Goal: Information Seeking & Learning: Check status

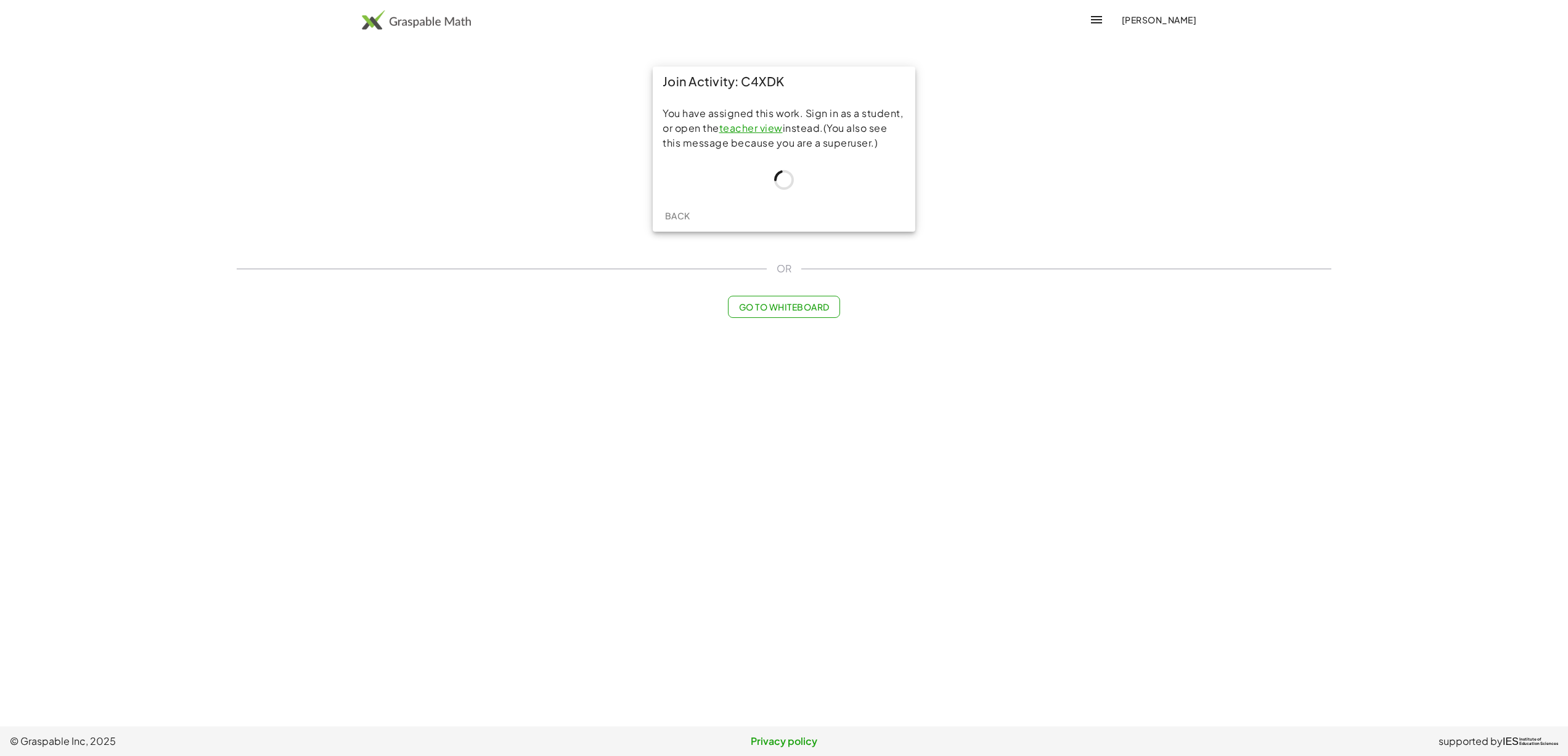
click at [731, 130] on link "teacher view" at bounding box center [751, 128] width 64 height 13
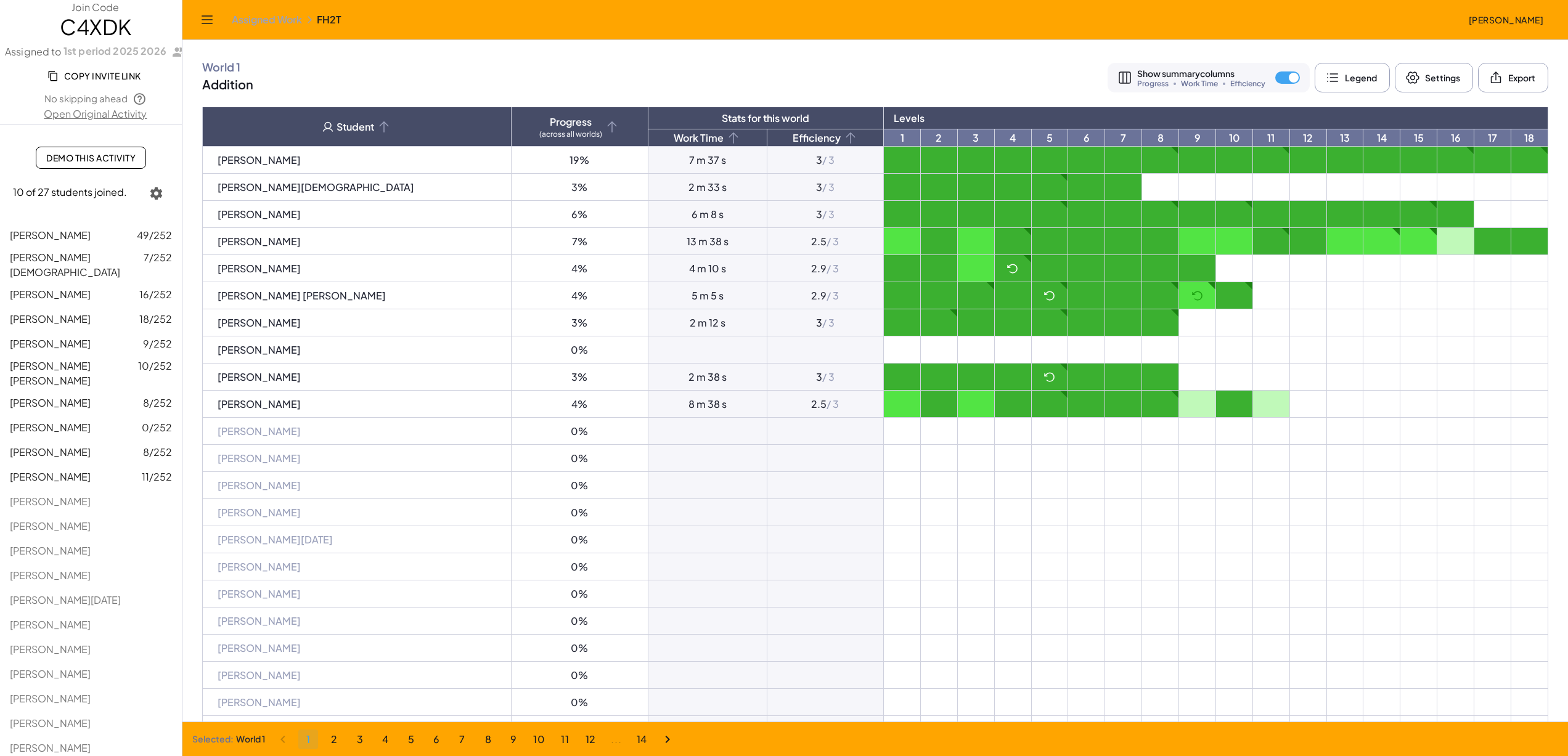
click at [995, 279] on td at bounding box center [1013, 268] width 37 height 27
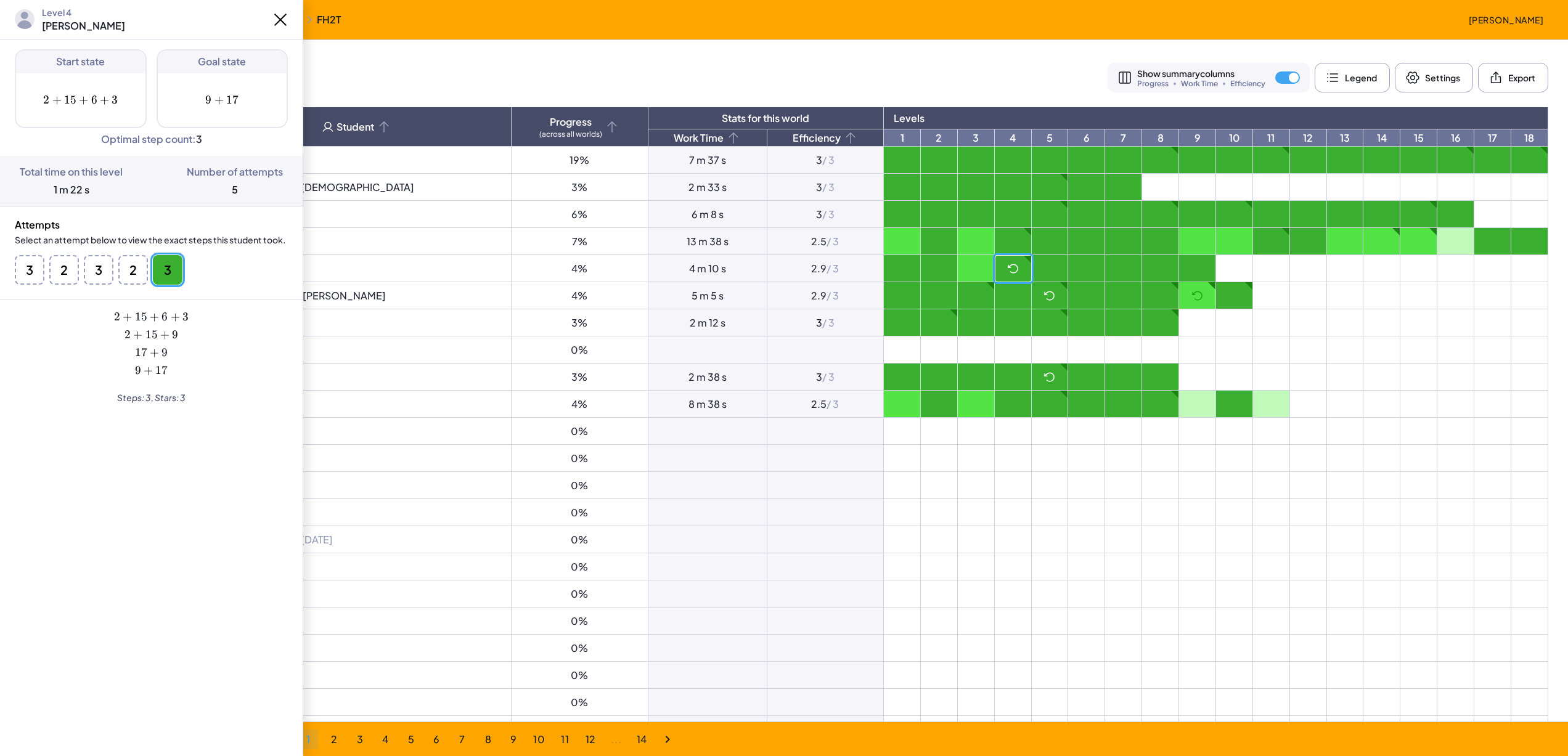
click at [49, 268] on button "3" at bounding box center [64, 270] width 30 height 30
click at [84, 266] on button "2" at bounding box center [99, 270] width 30 height 30
click at [81, 265] on div "3 2 3 2 3" at bounding box center [151, 270] width 273 height 30
click at [118, 267] on button "3" at bounding box center [133, 270] width 30 height 30
click at [128, 264] on button "2" at bounding box center [133, 270] width 30 height 30
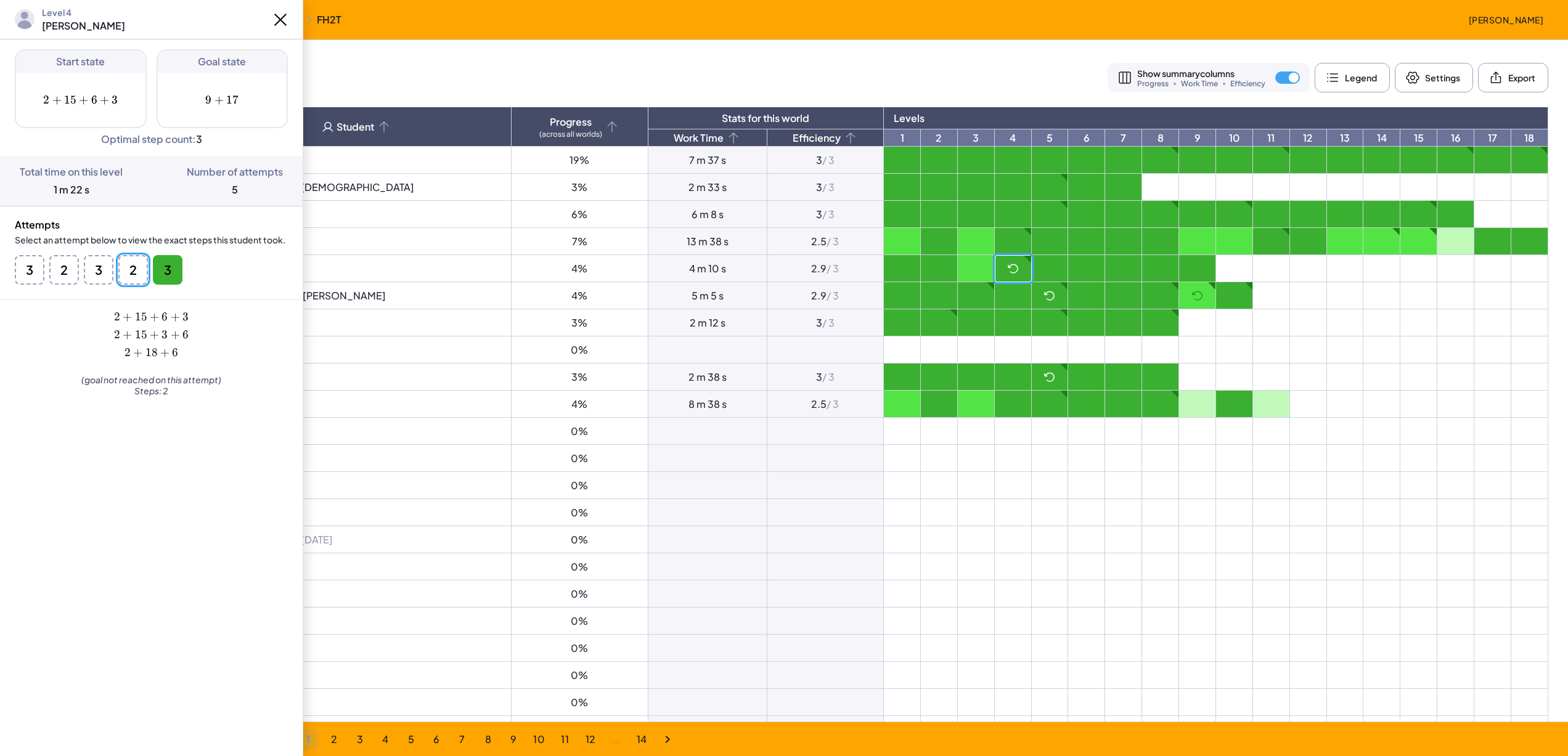
click at [169, 265] on button "3" at bounding box center [167, 270] width 30 height 30
click at [286, 11] on icon at bounding box center [280, 20] width 20 height 20
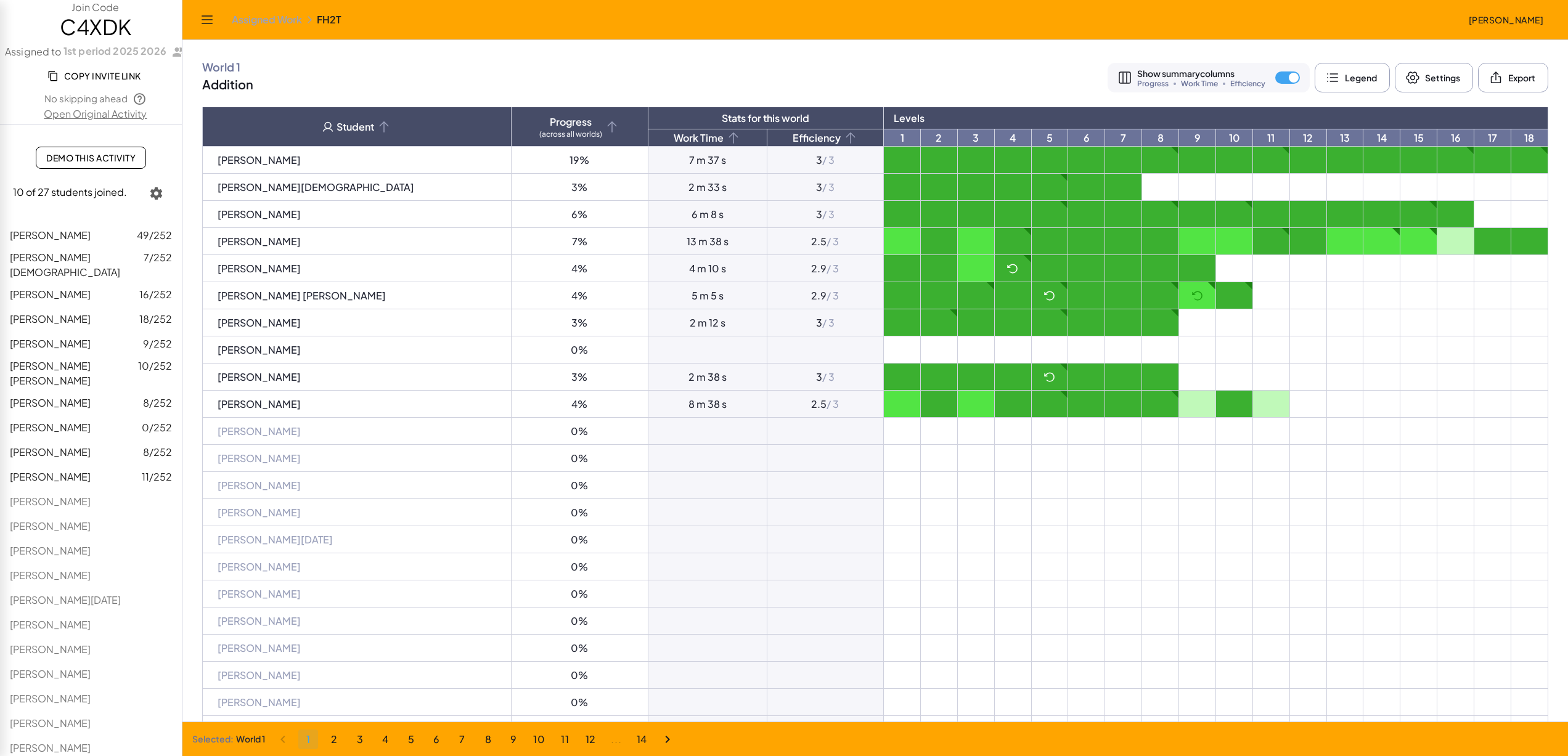
click at [1179, 302] on td at bounding box center [1198, 296] width 37 height 27
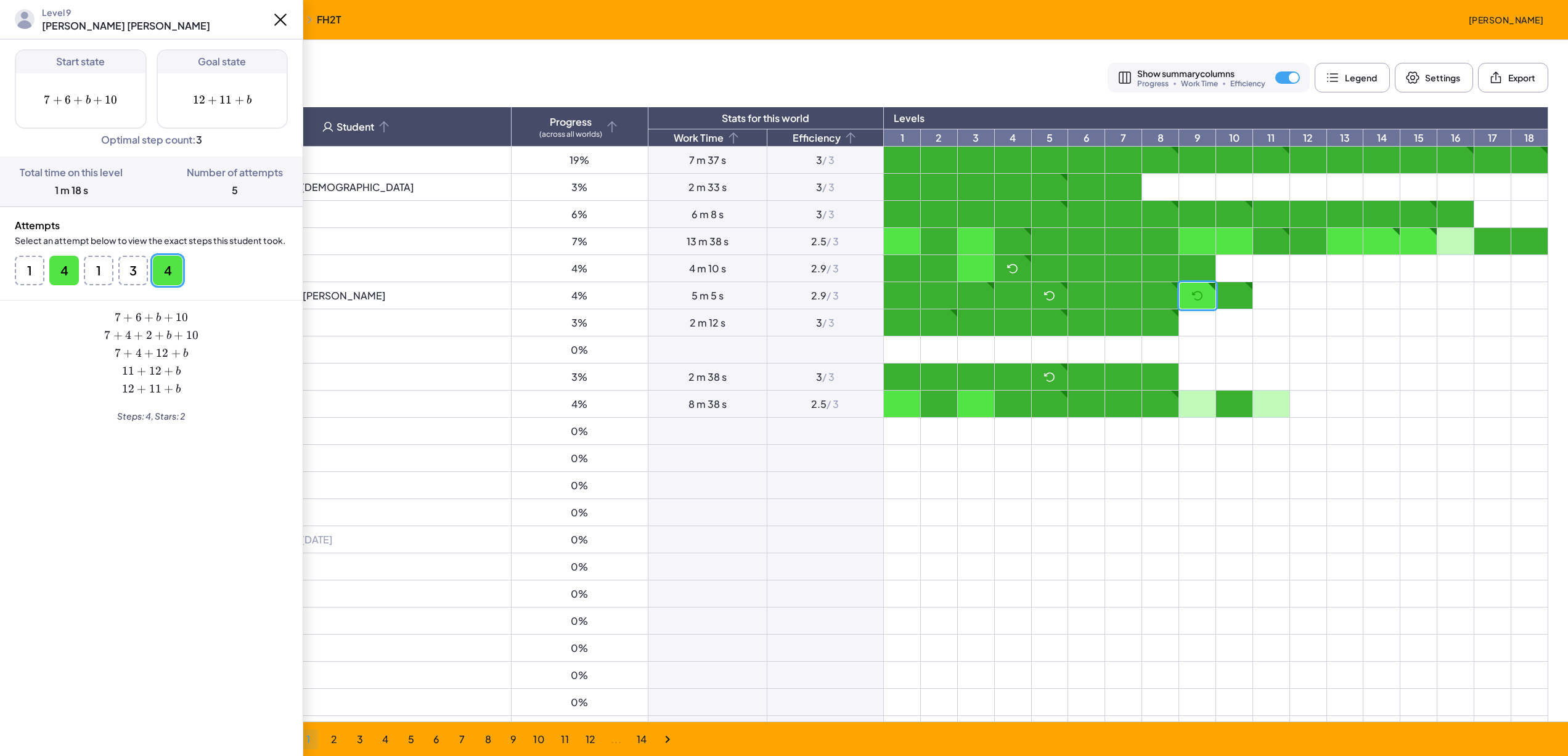
click at [61, 275] on button "4" at bounding box center [64, 270] width 30 height 30
click at [166, 270] on button "4" at bounding box center [167, 270] width 30 height 30
click at [268, 24] on header "Level 9 Oviya Nithin" at bounding box center [151, 20] width 303 height 39
click at [1253, 399] on td at bounding box center [1272, 404] width 37 height 27
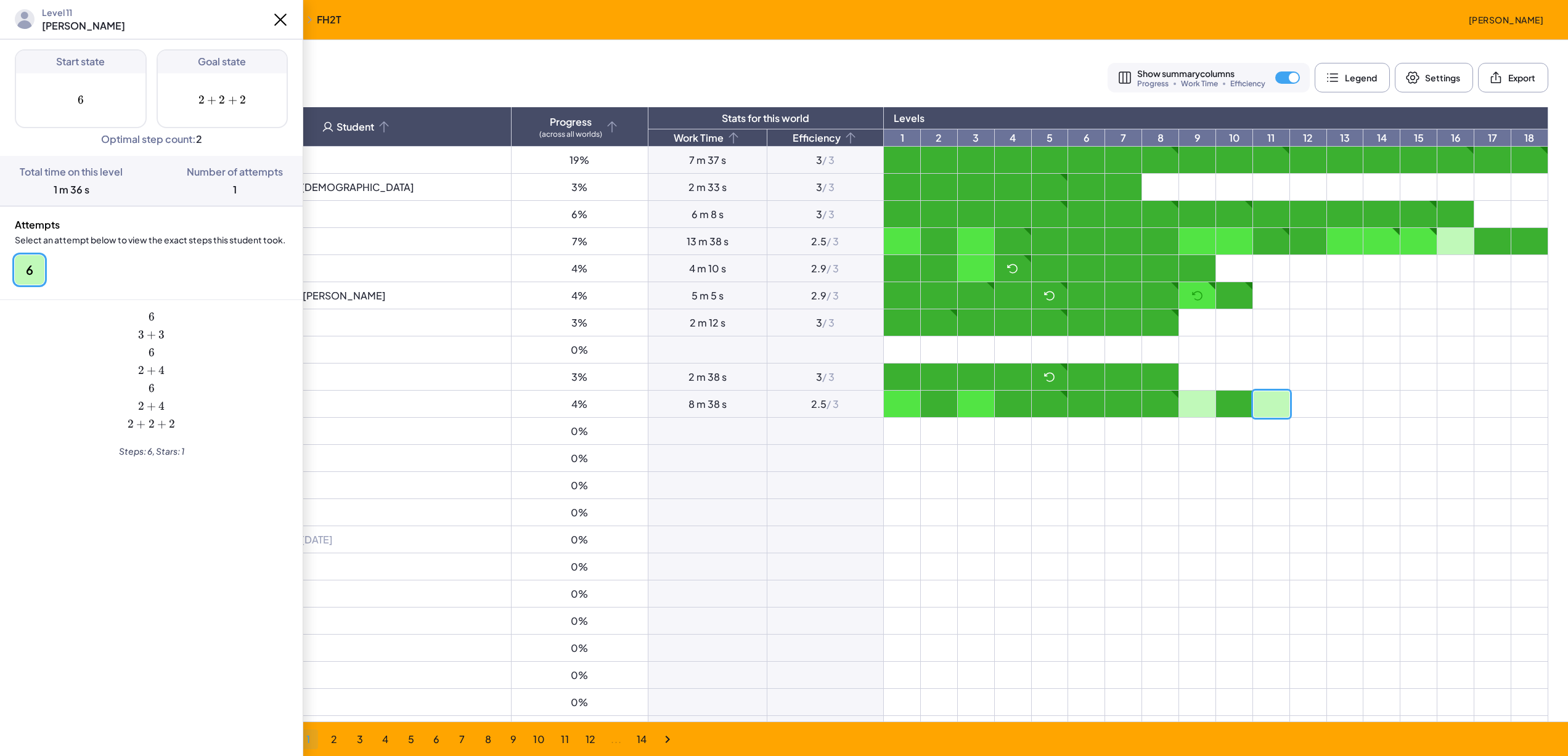
click at [280, 25] on icon at bounding box center [280, 20] width 20 height 20
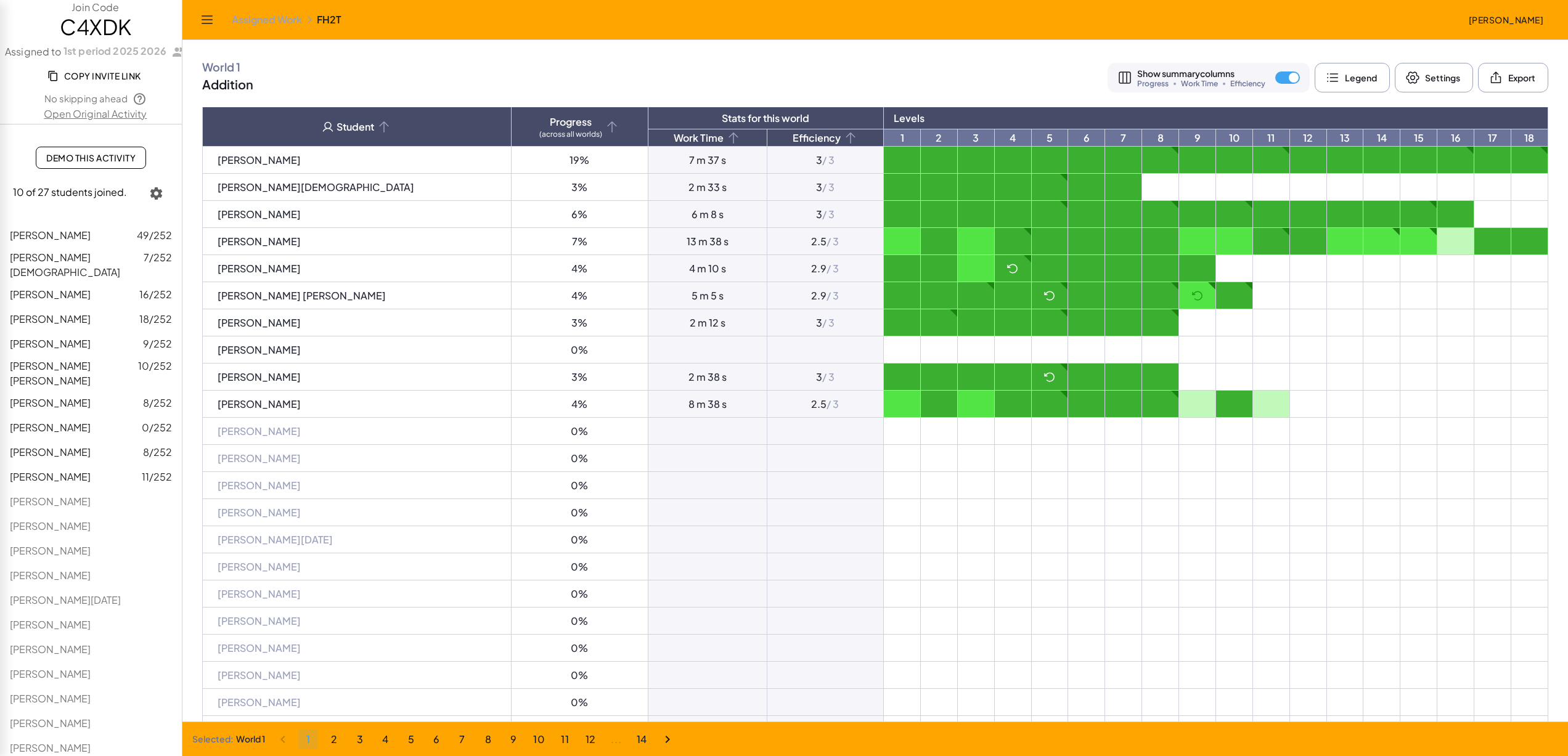
click at [1032, 396] on td at bounding box center [1050, 404] width 37 height 27
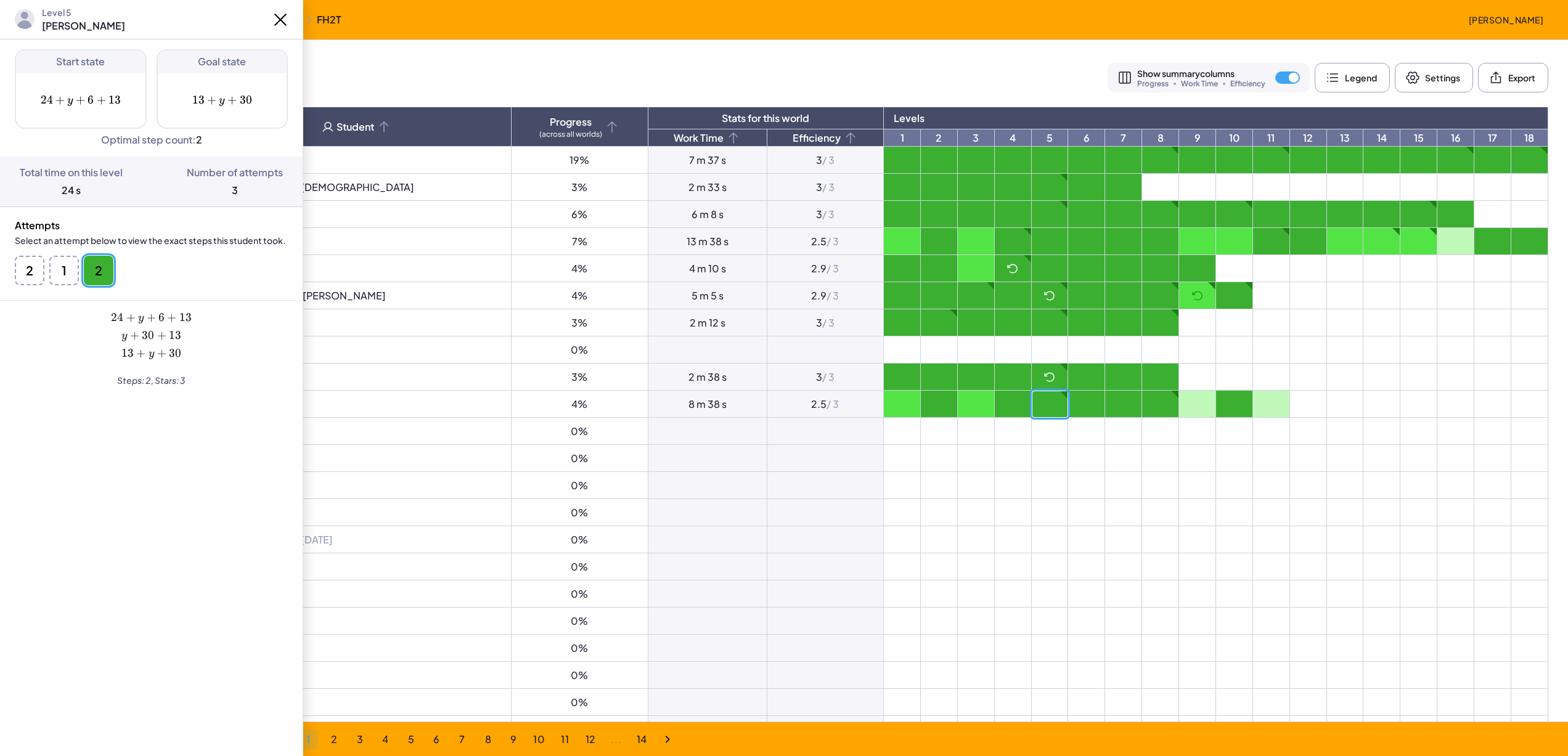
click at [49, 267] on button "2" at bounding box center [64, 270] width 30 height 30
click at [61, 271] on button "1" at bounding box center [64, 270] width 30 height 30
click at [98, 265] on button "2" at bounding box center [99, 270] width 30 height 30
click at [281, 14] on icon at bounding box center [280, 20] width 20 height 20
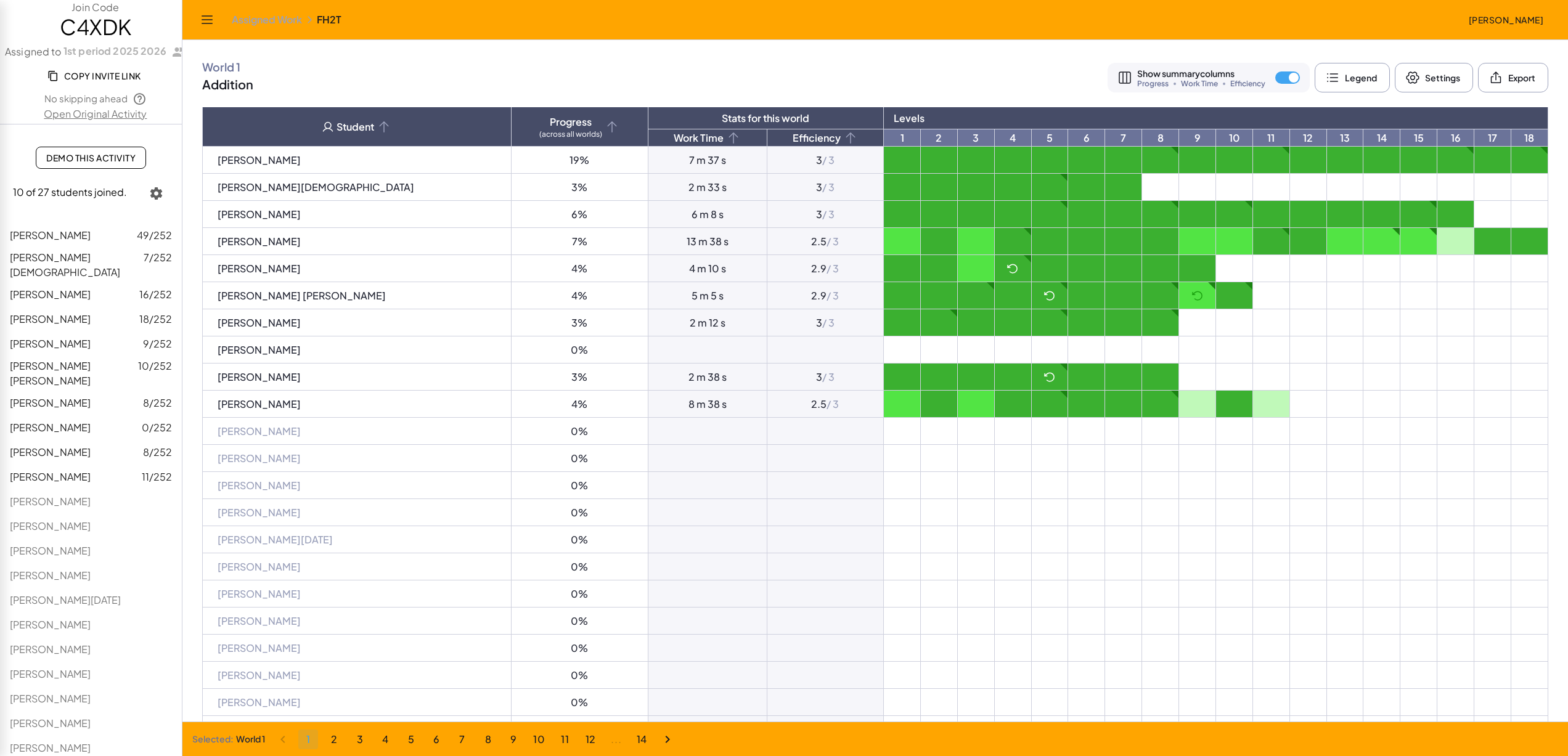
click at [340, 735] on button "2" at bounding box center [334, 739] width 20 height 20
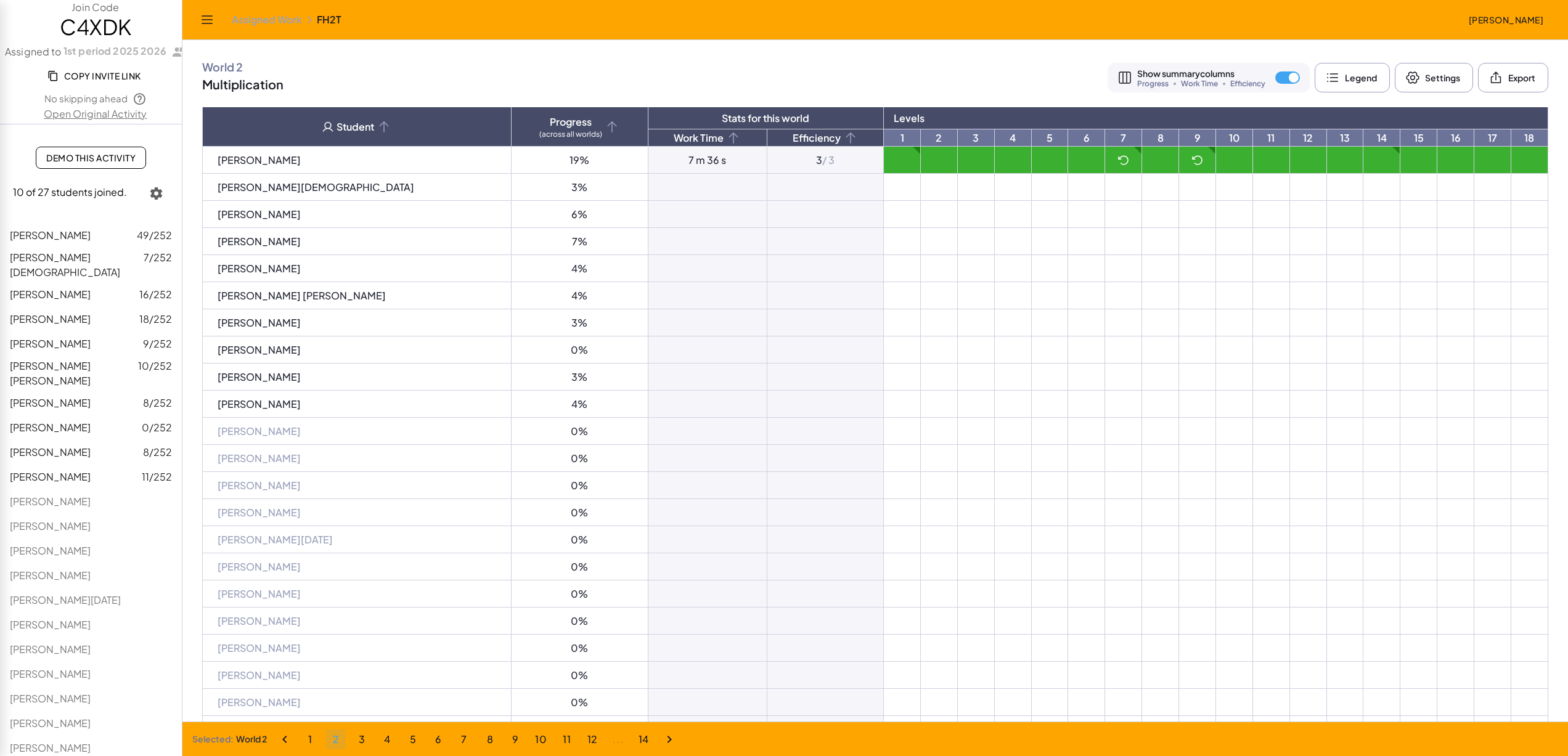
click at [512, 159] on td "19%" at bounding box center [580, 160] width 137 height 27
click at [359, 733] on span "3" at bounding box center [361, 739] width 7 height 13
click at [921, 163] on td at bounding box center [939, 160] width 37 height 27
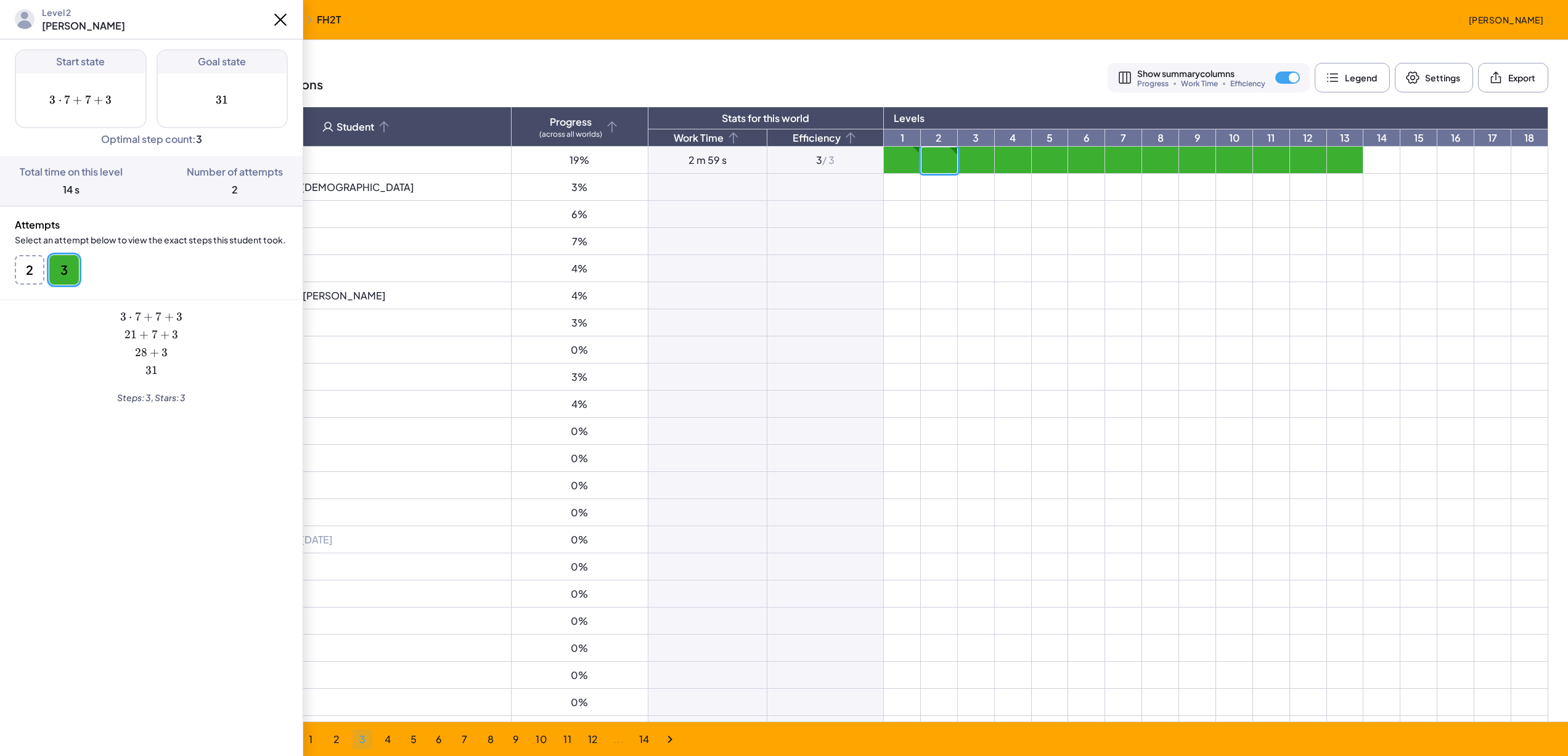
click at [20, 277] on button "2" at bounding box center [29, 270] width 30 height 30
click at [63, 267] on button "3" at bounding box center [64, 270] width 30 height 30
click at [266, 21] on header "Level 2 Angela Monowar" at bounding box center [151, 20] width 303 height 39
click at [279, 16] on icon at bounding box center [280, 20] width 20 height 20
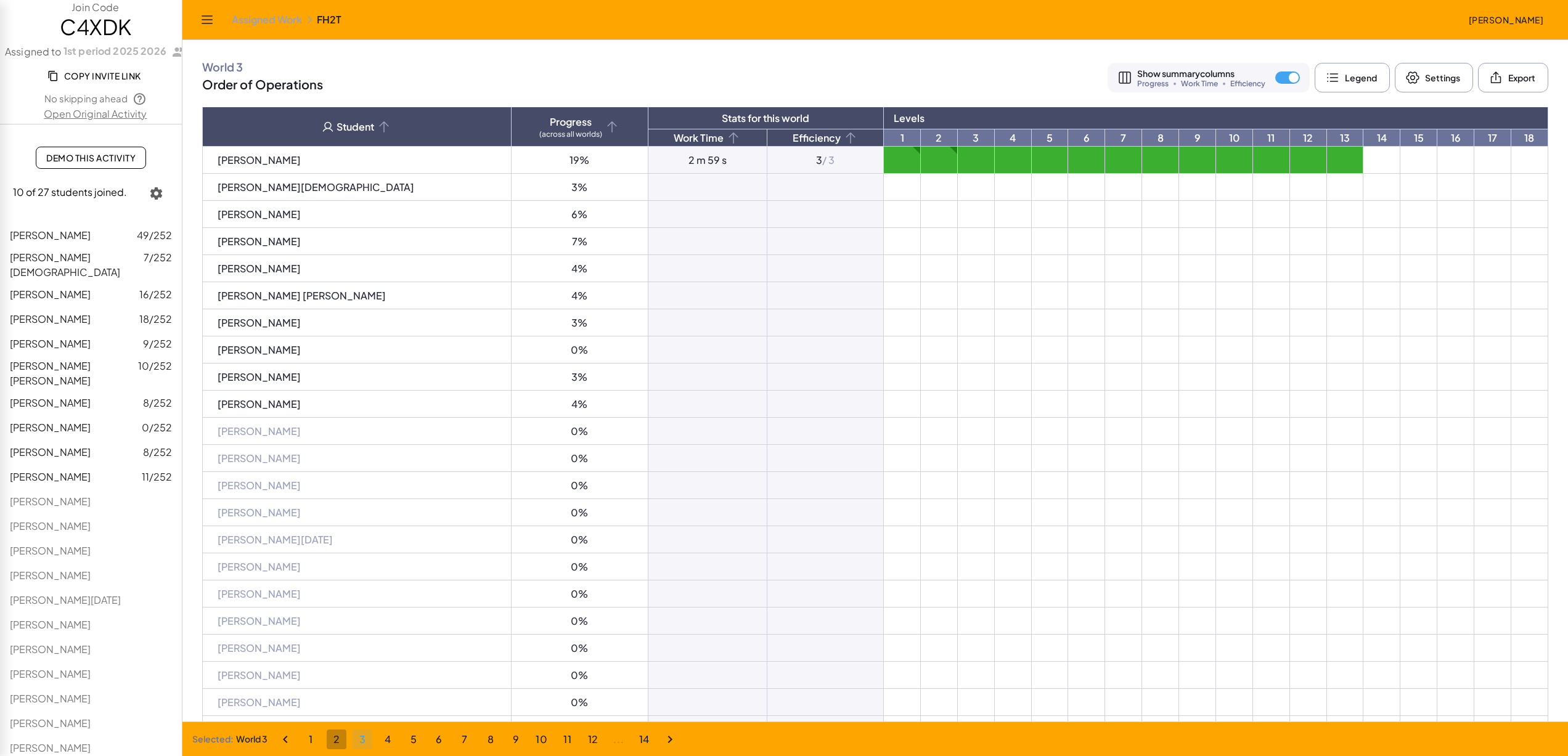
click at [344, 738] on button "2" at bounding box center [336, 739] width 20 height 20
click at [1179, 157] on div at bounding box center [1198, 160] width 37 height 13
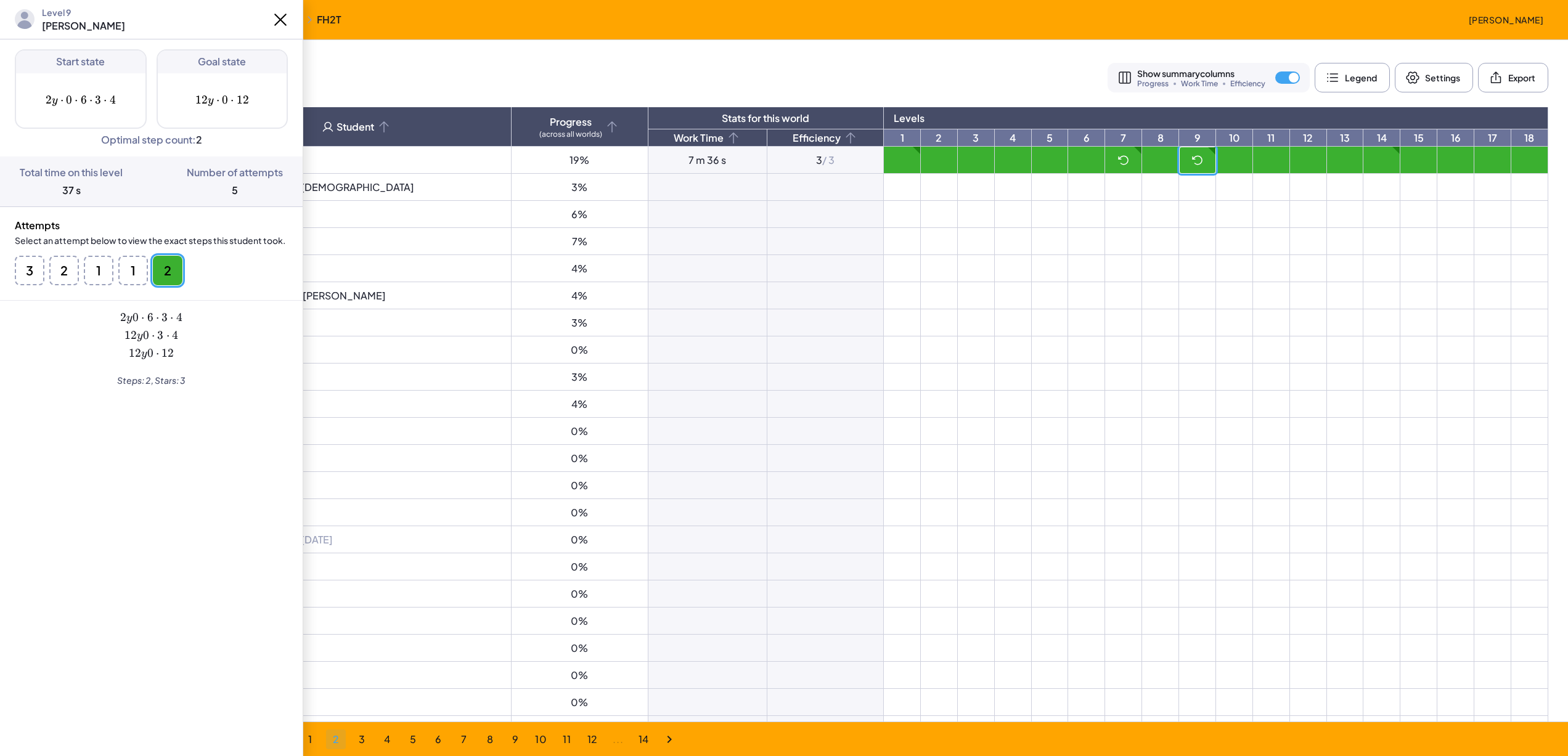
click at [287, 20] on icon at bounding box center [280, 20] width 20 height 20
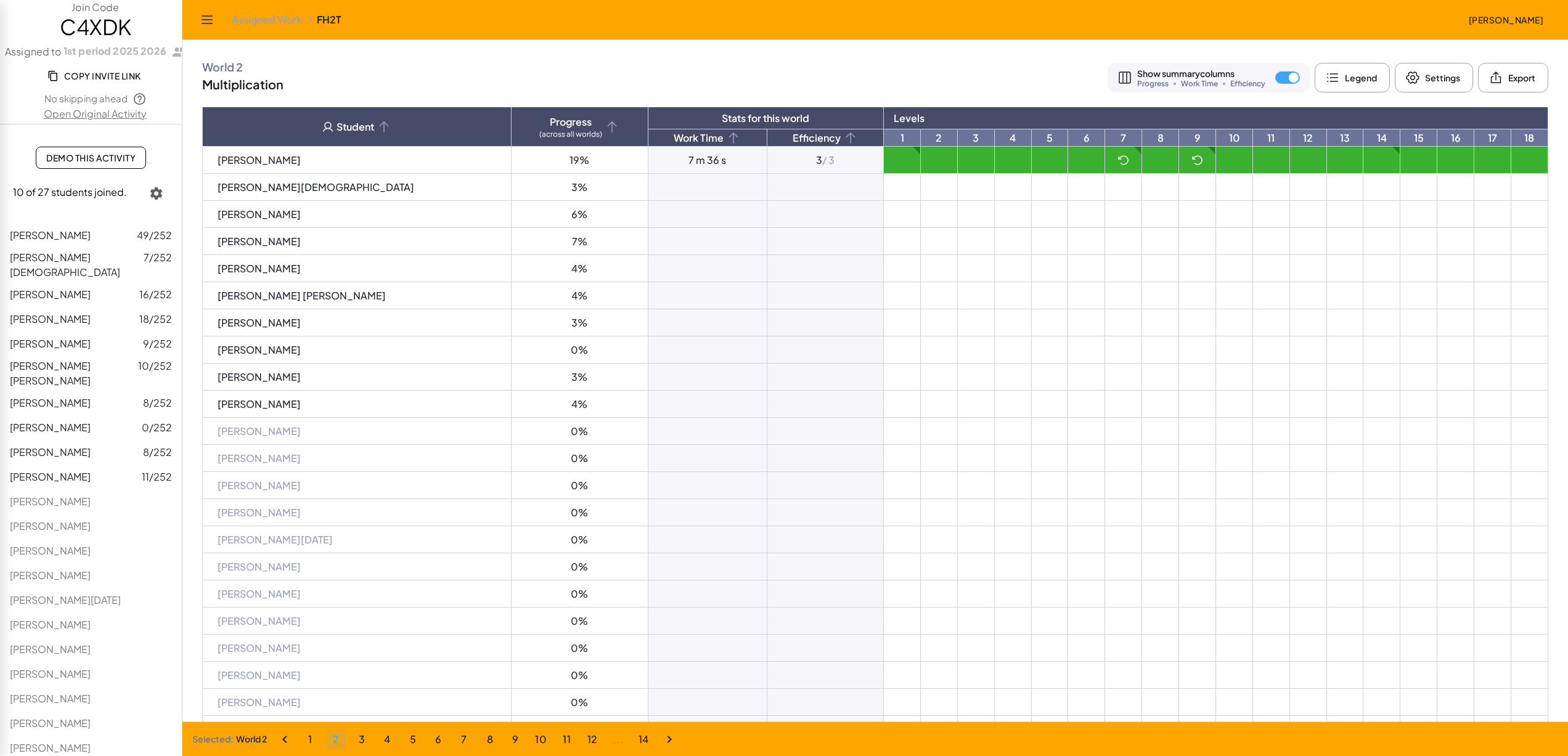
click at [1118, 160] on icon at bounding box center [1124, 160] width 13 height 13
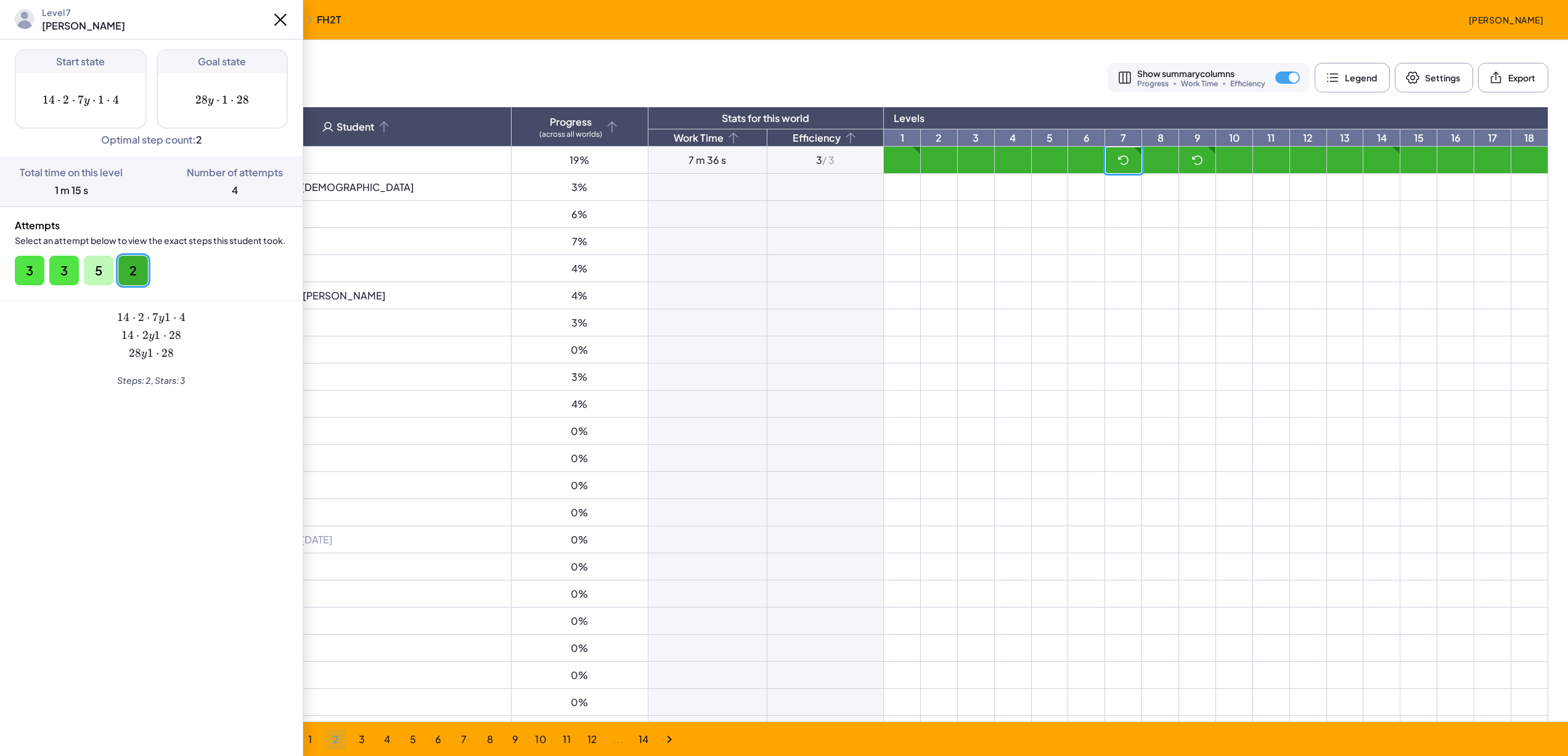
click at [286, 13] on icon at bounding box center [280, 20] width 20 height 20
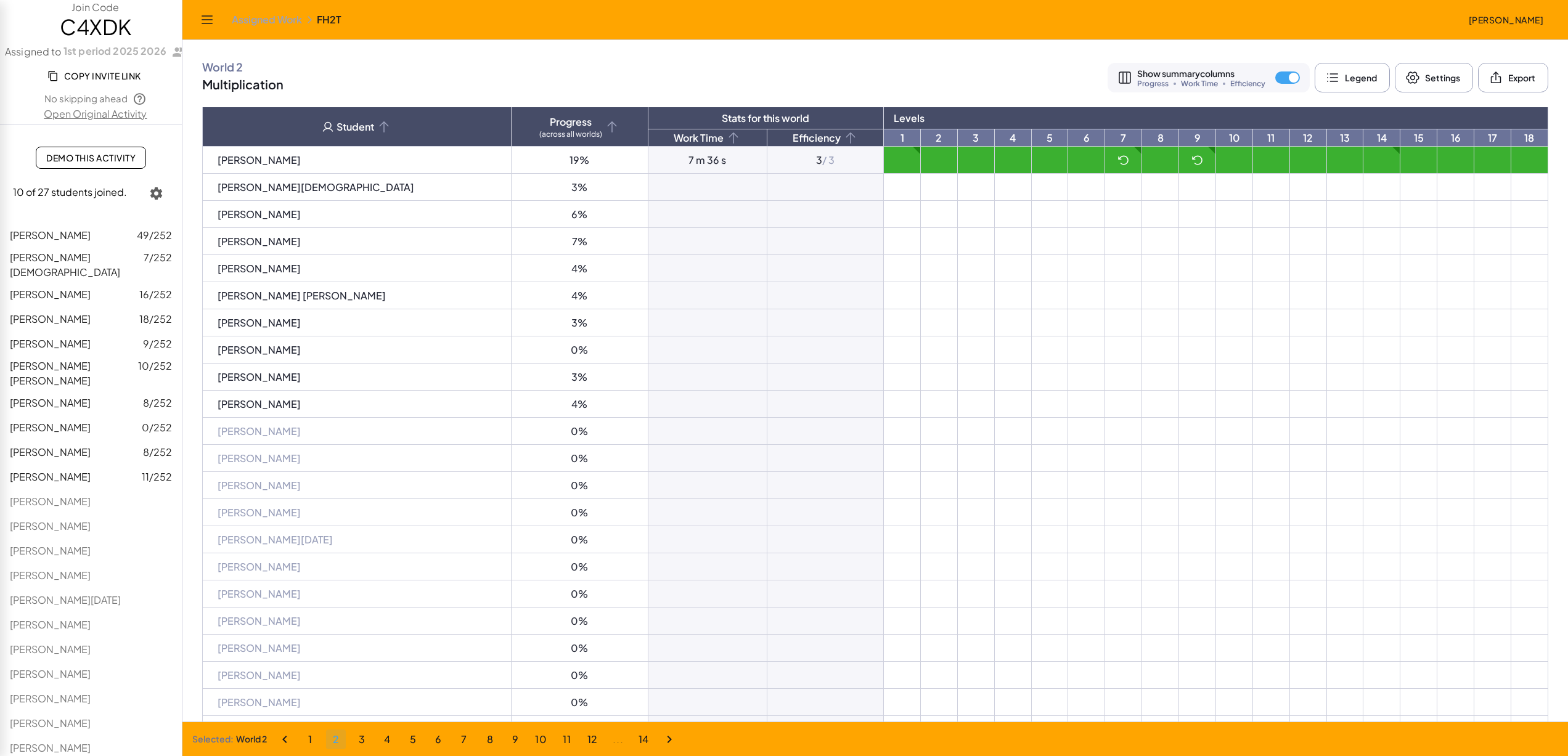
click at [316, 733] on button "1" at bounding box center [310, 739] width 20 height 20
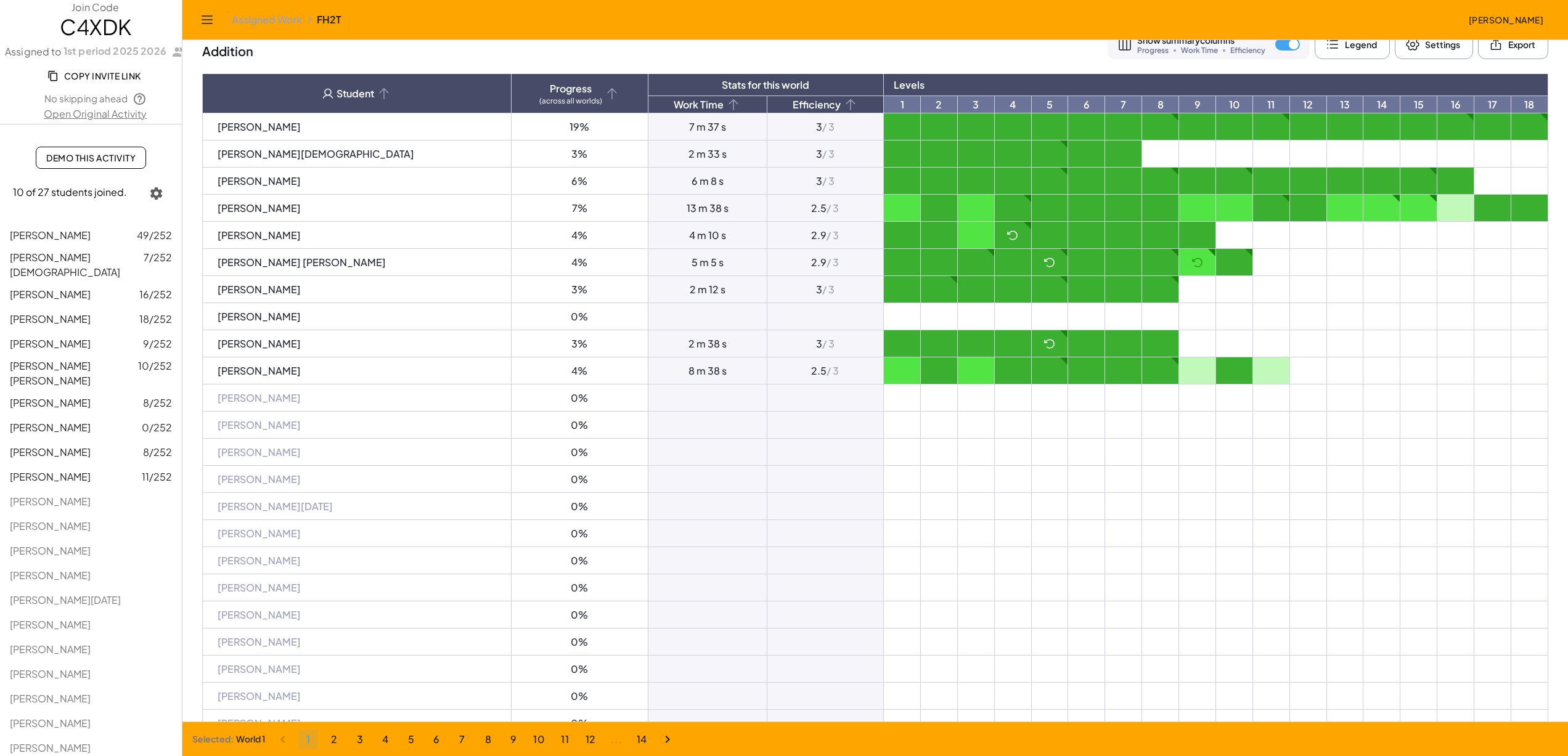
scroll to position [165, 0]
